Goal: Task Accomplishment & Management: Use online tool/utility

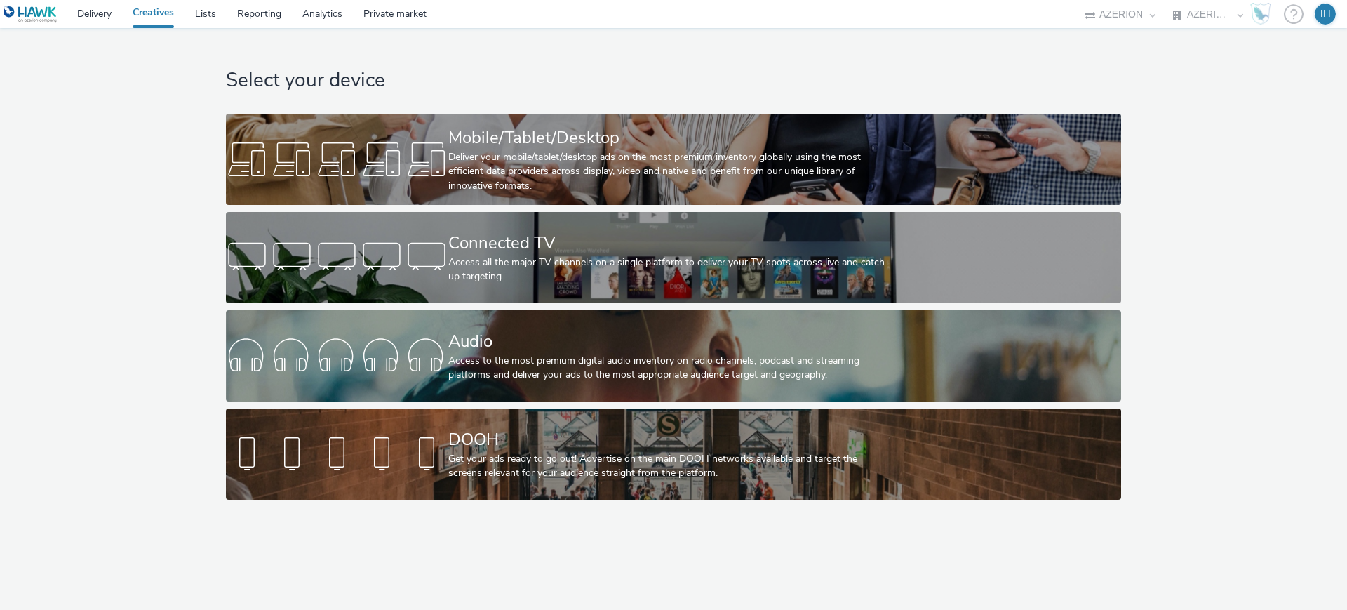
select select "ac009755-aa48-4799-8050-7a339a378eb8"
select select "79162ed7-0017-4339-93b0-3399b708648f"
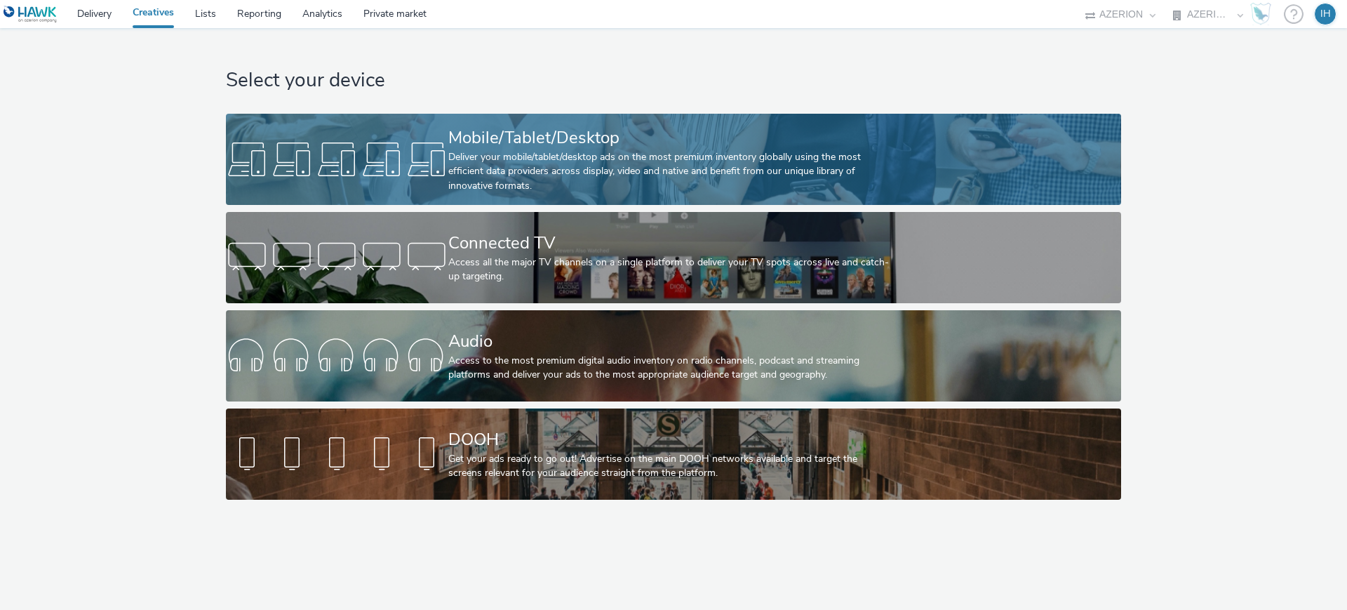
click at [500, 150] on div "Deliver your mobile/tablet/desktop ads on the most premium inventory globally u…" at bounding box center [670, 171] width 445 height 43
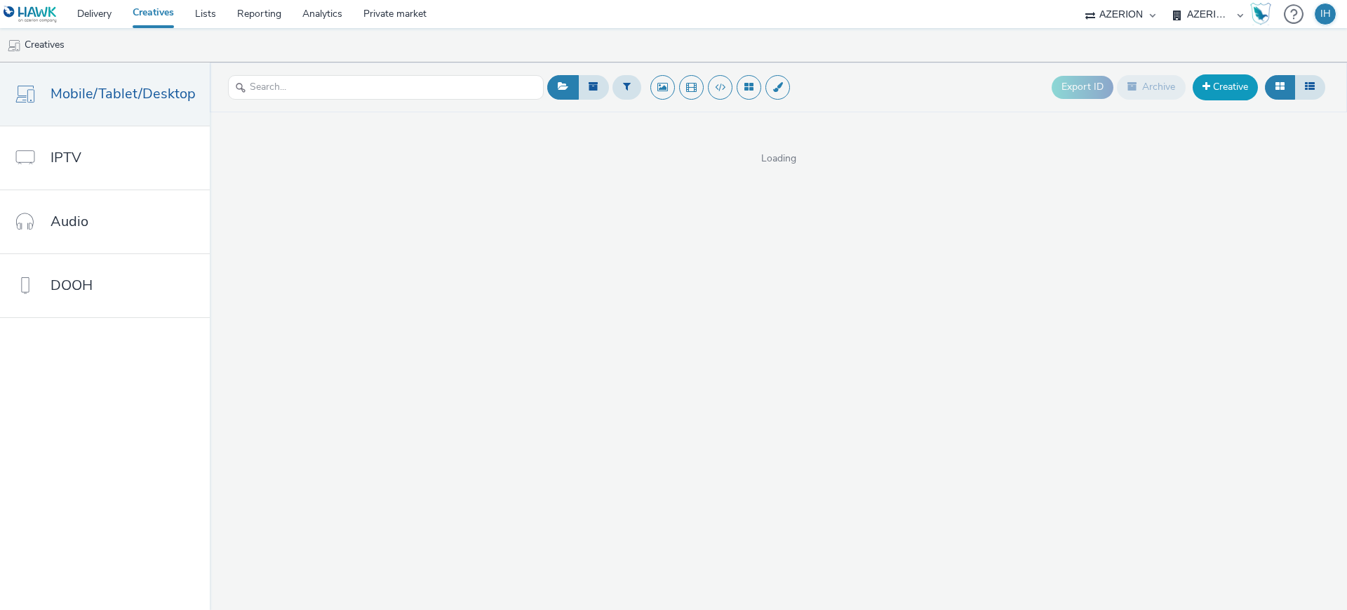
click at [1225, 86] on link "Creative" at bounding box center [1225, 86] width 65 height 25
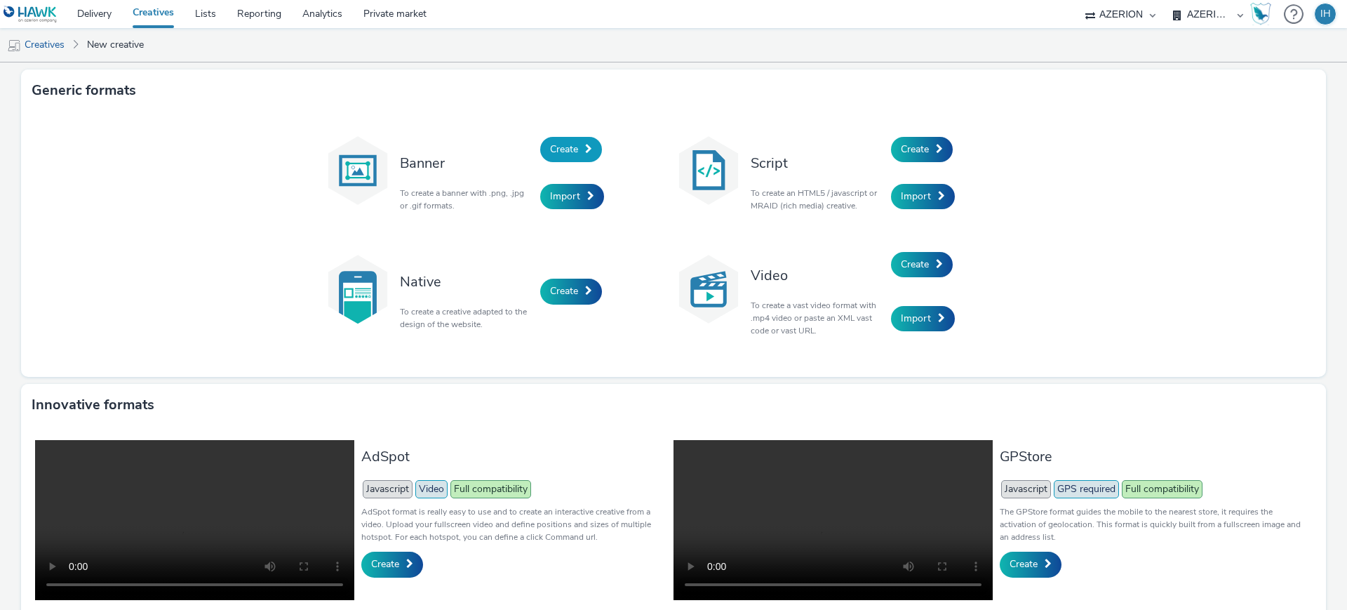
click at [577, 150] on link "Create" at bounding box center [571, 149] width 62 height 25
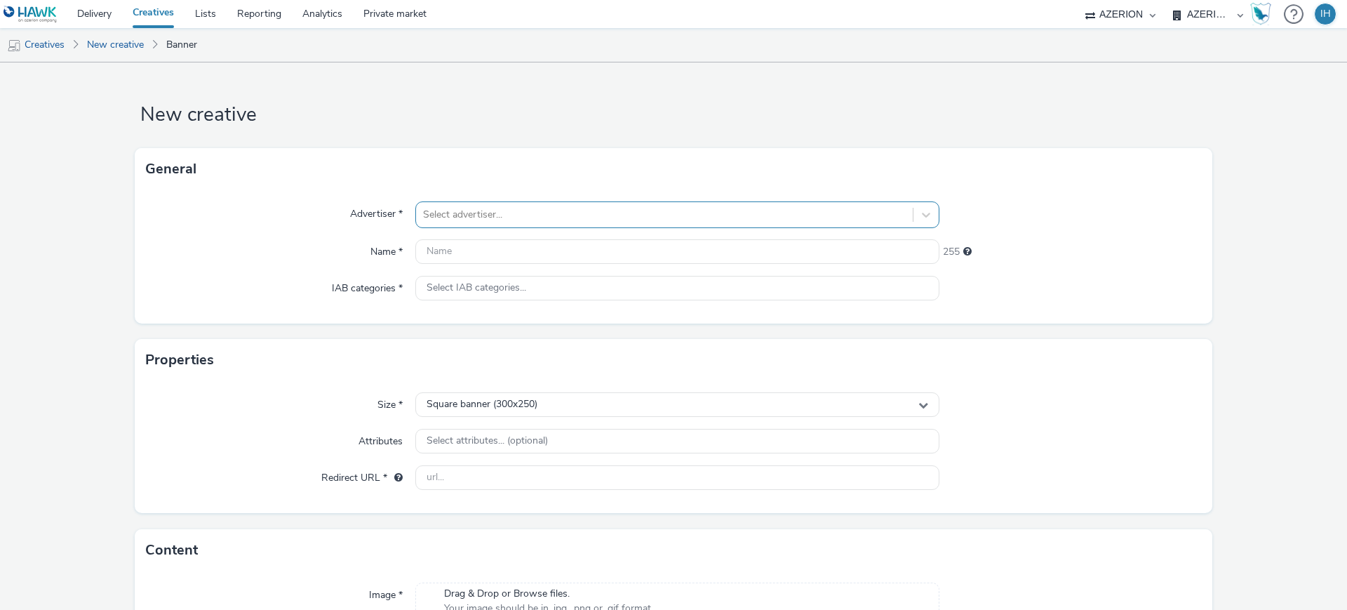
click at [530, 217] on div at bounding box center [664, 214] width 483 height 17
type input "vivial"
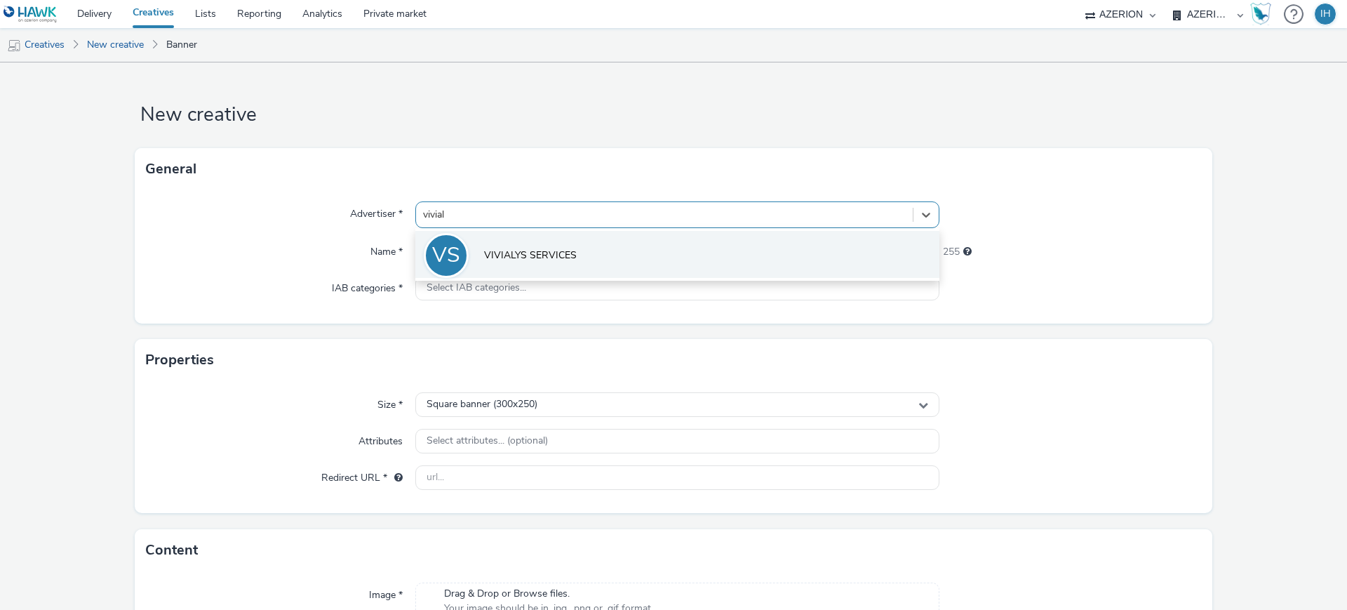
click at [563, 248] on span "VIVIALYS SERVICES" at bounding box center [530, 255] width 93 height 14
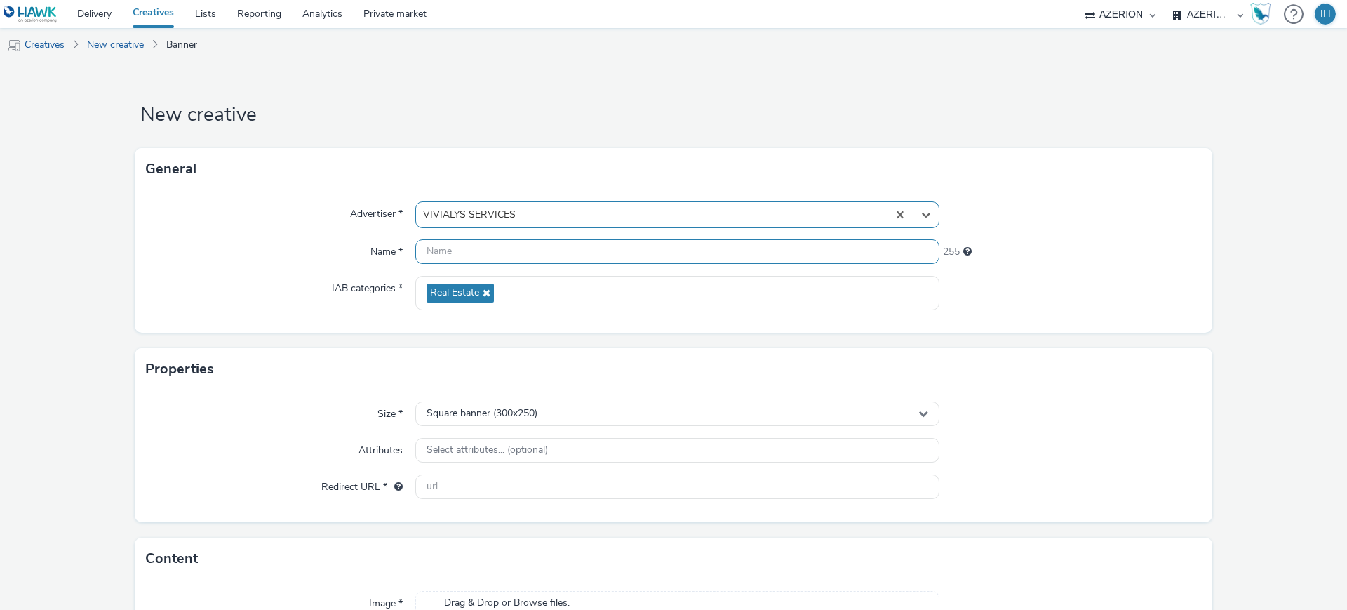
click at [554, 255] on input "text" at bounding box center [677, 251] width 524 height 25
paste input "2025_MO_Mobil In App_invitation découverte_HD (1) (1)"
drag, startPoint x: 679, startPoint y: 242, endPoint x: 641, endPoint y: 246, distance: 38.1
click at [641, 246] on input "2025_MO_Mobil In App_invitation découverte_HD (1) (1)" at bounding box center [677, 251] width 524 height 25
type input "2025_MO_Mobil In App_invitation découverte_HD"
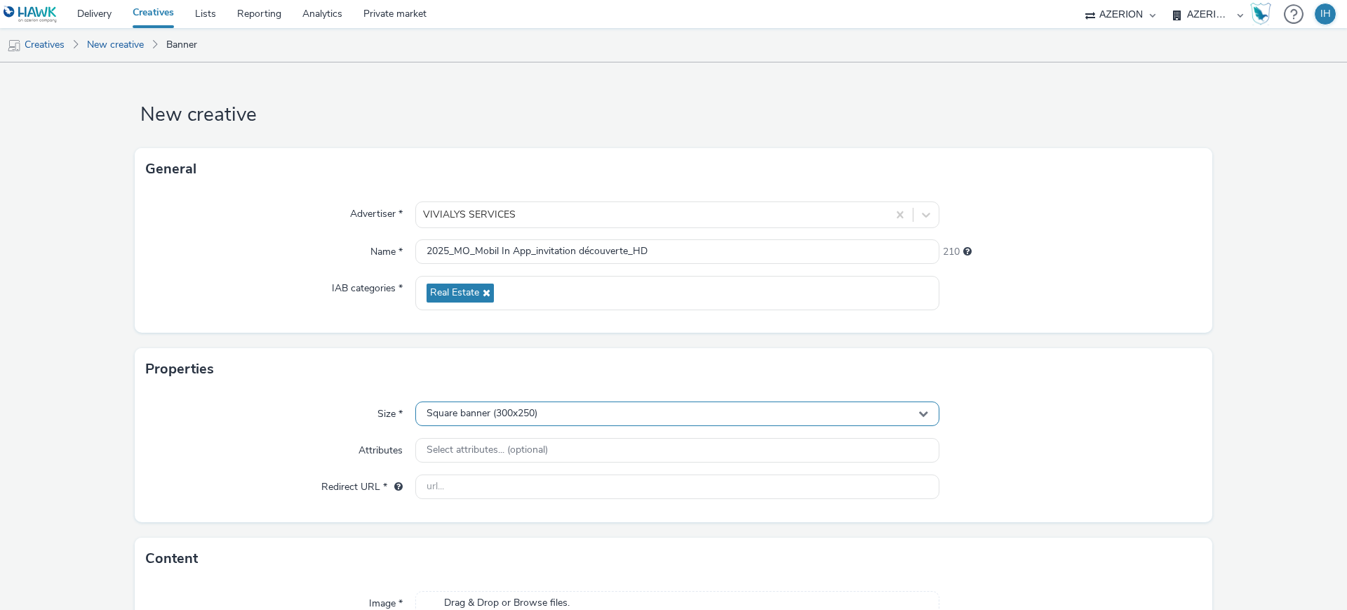
click at [638, 417] on div "Square banner (300x250)" at bounding box center [677, 413] width 524 height 25
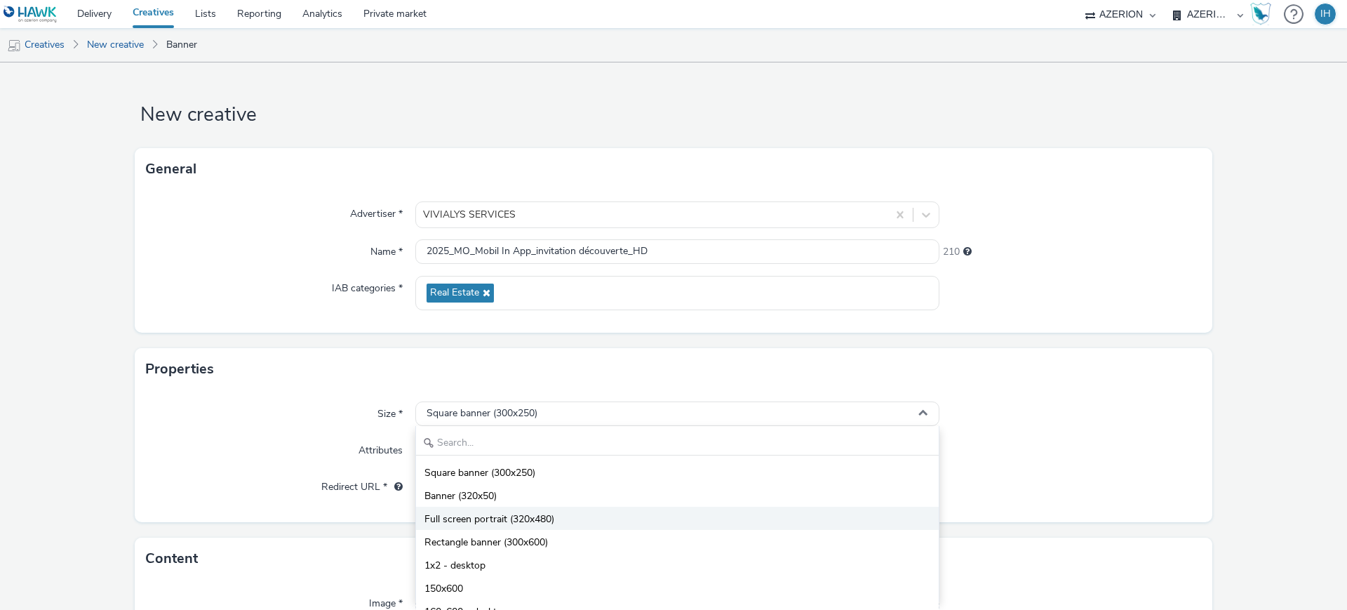
click at [591, 516] on li "Full screen portrait (320x480)" at bounding box center [677, 518] width 523 height 23
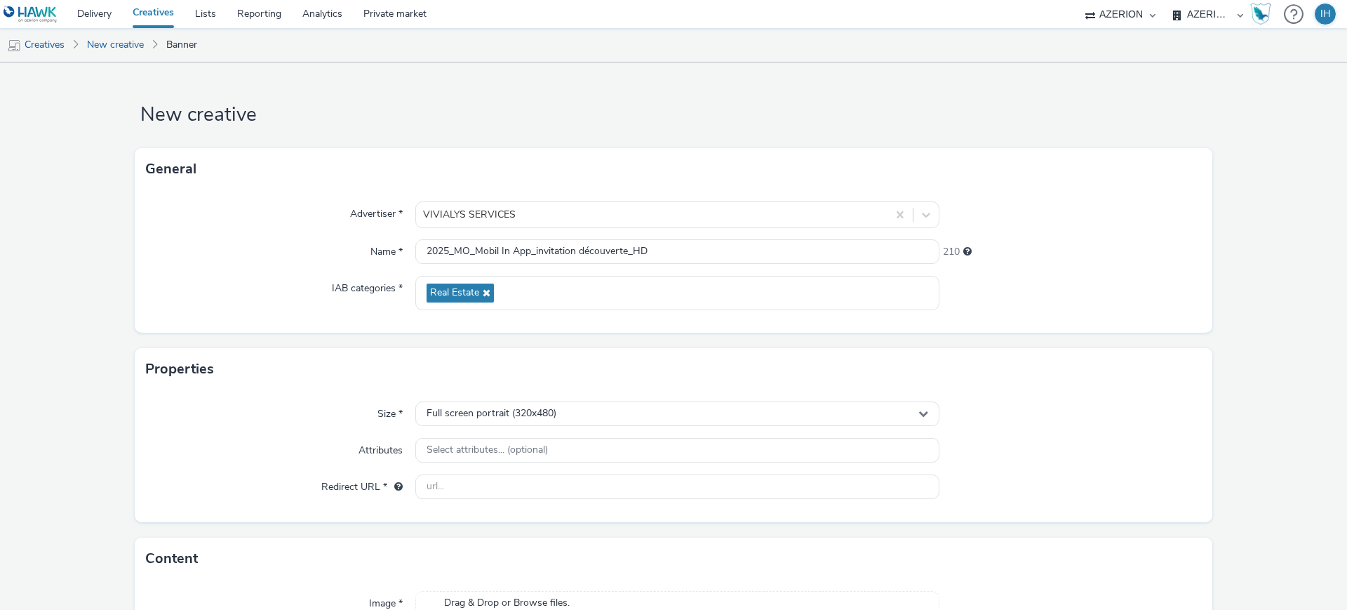
scroll to position [88, 0]
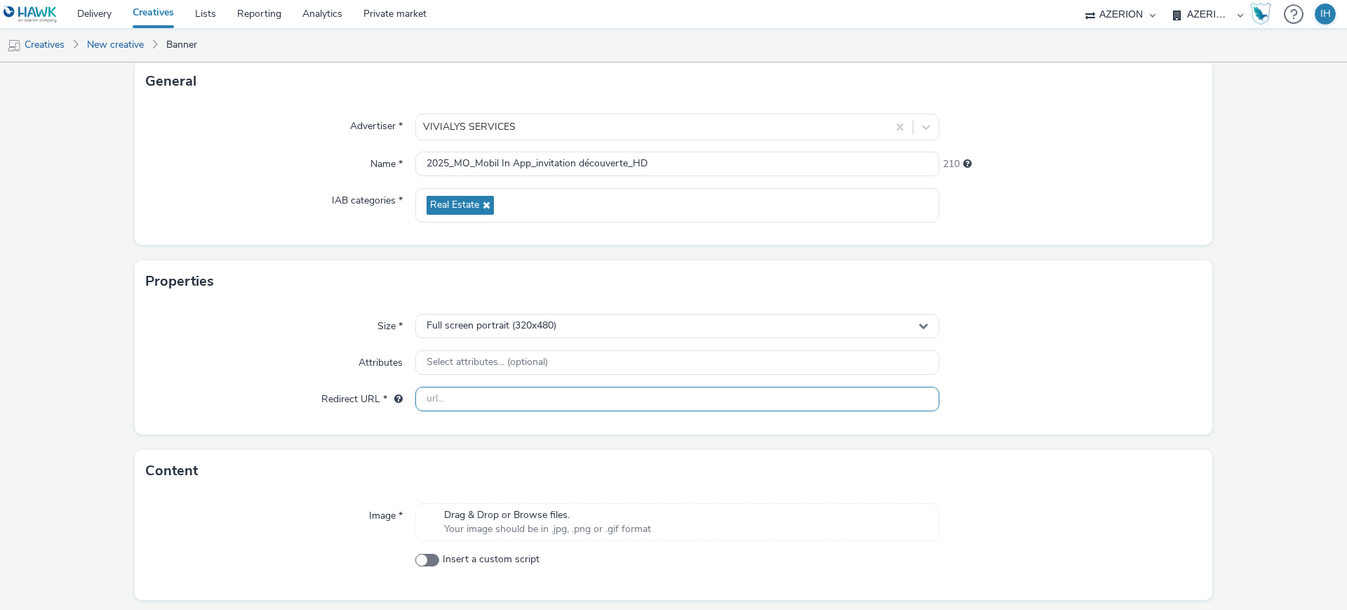
click at [450, 407] on input "text" at bounding box center [677, 399] width 524 height 25
paste input "[URL][DOMAIN_NAME]"
type input "[URL][DOMAIN_NAME]"
click at [534, 509] on span "Drag & Drop or Browse files." at bounding box center [547, 515] width 207 height 14
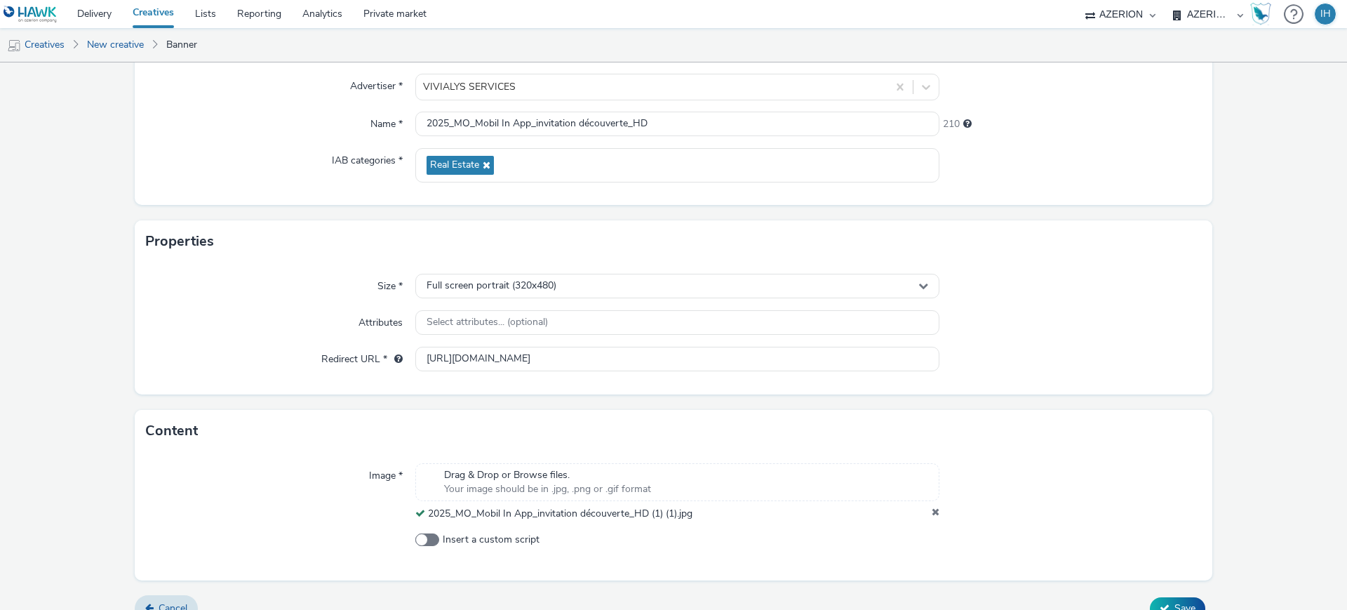
scroll to position [150, 0]
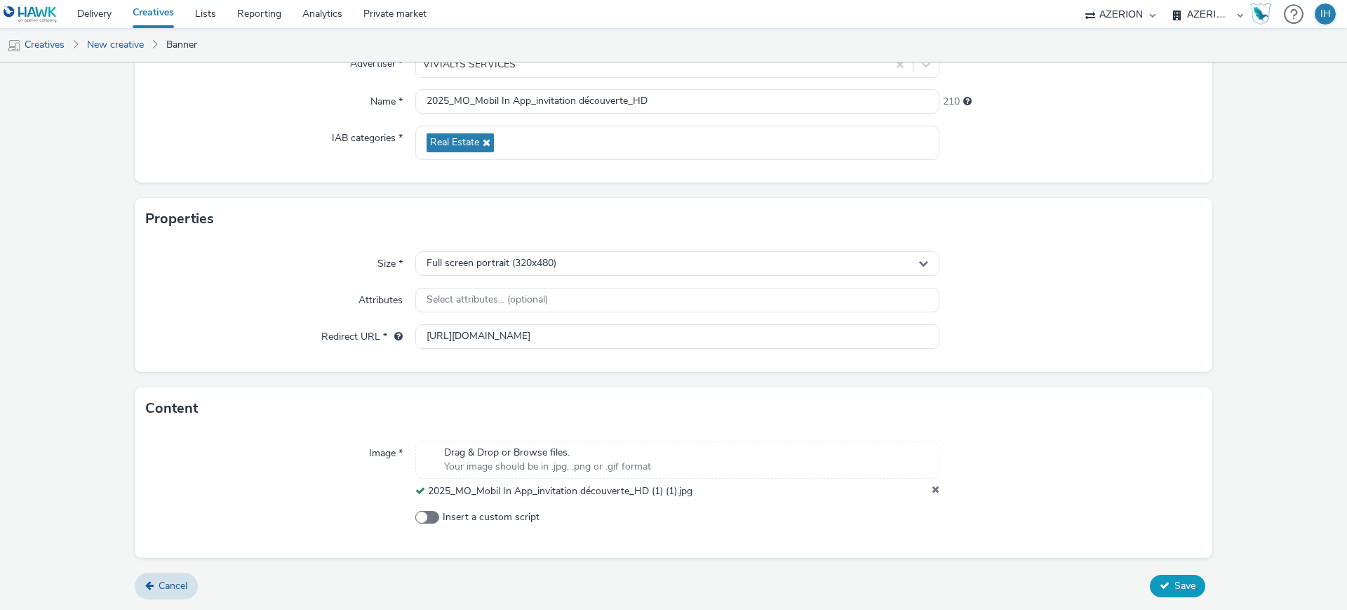
click at [1155, 579] on button "Save" at bounding box center [1177, 586] width 55 height 22
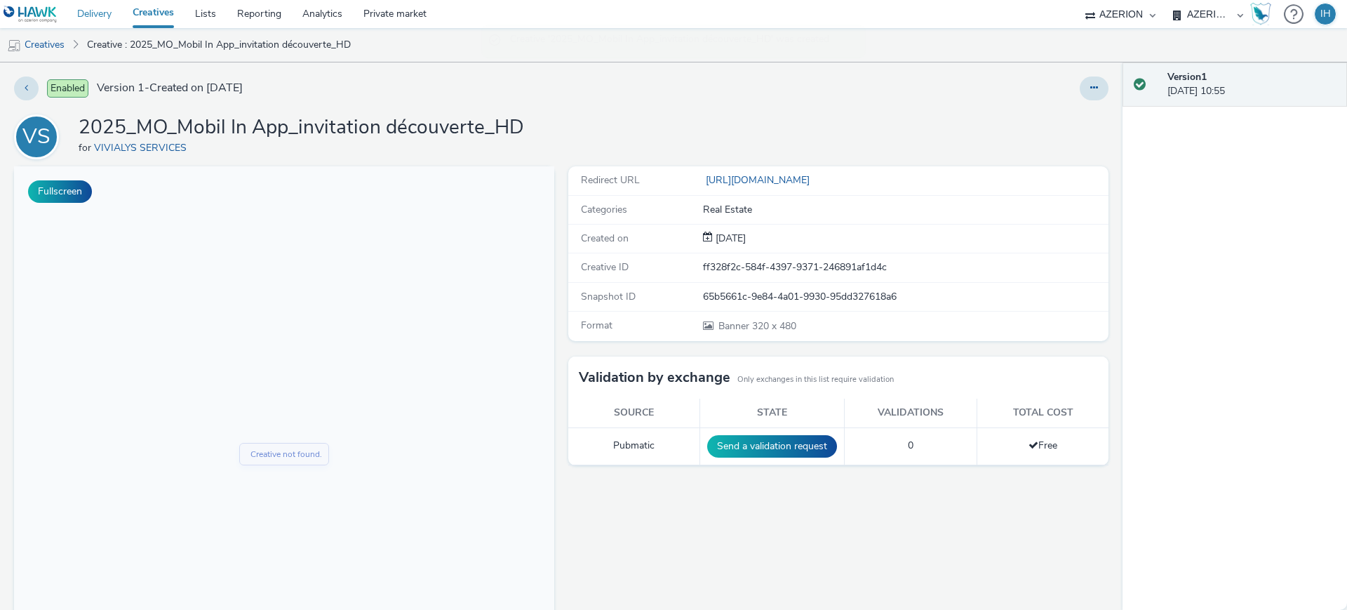
click at [90, 26] on link "Delivery" at bounding box center [94, 14] width 55 height 28
